Goal: Use online tool/utility

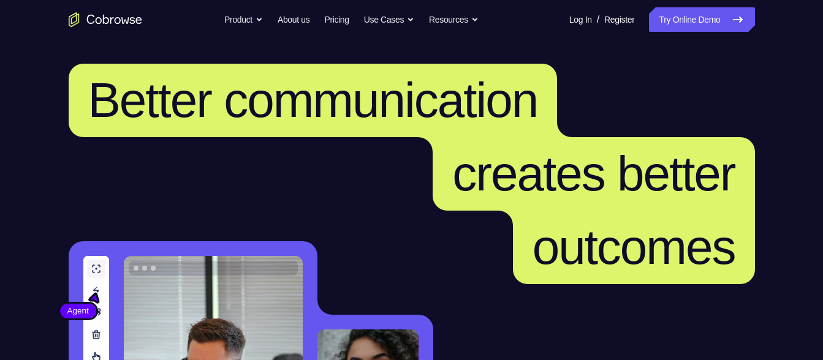
click at [681, 23] on link "Try Online Demo" at bounding box center [701, 19] width 105 height 25
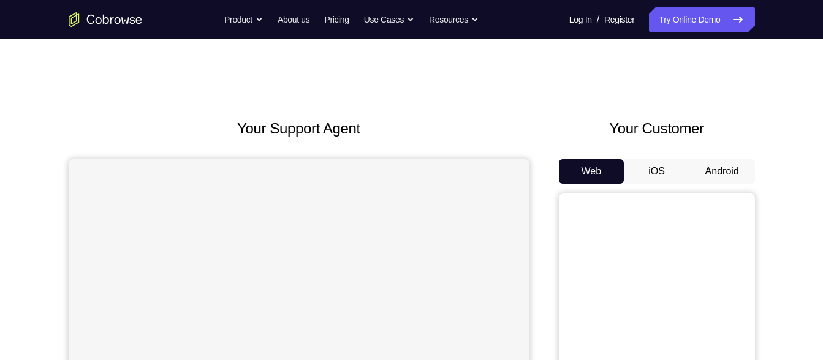
click at [739, 178] on button "Android" at bounding box center [722, 171] width 66 height 25
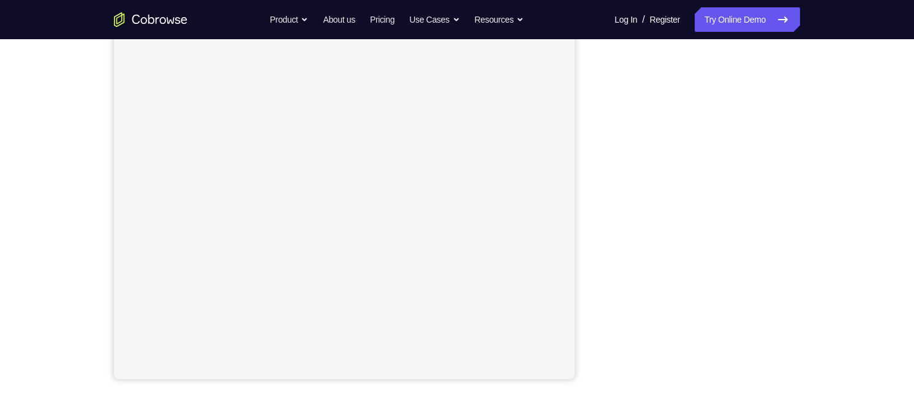
scroll to position [191, 0]
